Goal: Find specific page/section: Find specific page/section

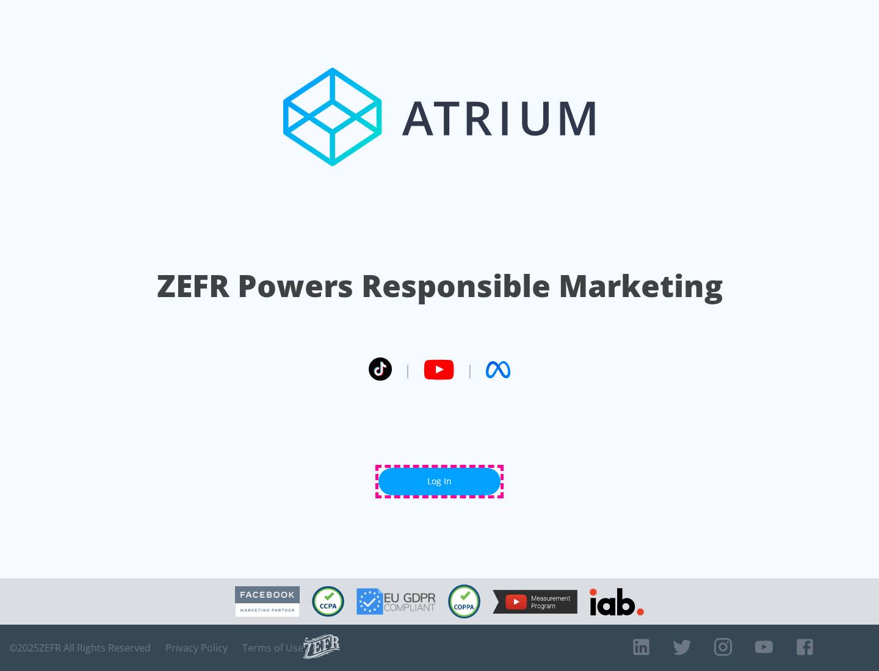
click at [439, 482] on link "Log In" at bounding box center [439, 481] width 122 height 27
